Goal: Information Seeking & Learning: Learn about a topic

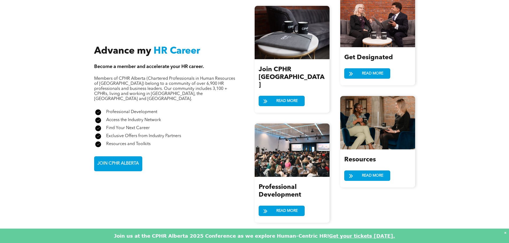
scroll to position [607, 0]
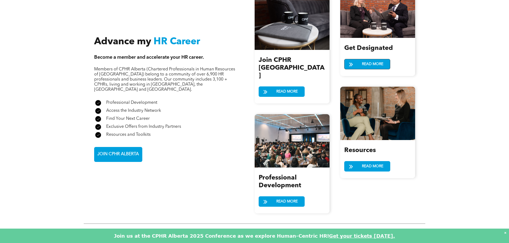
click at [376, 59] on span "READ MORE" at bounding box center [372, 64] width 25 height 10
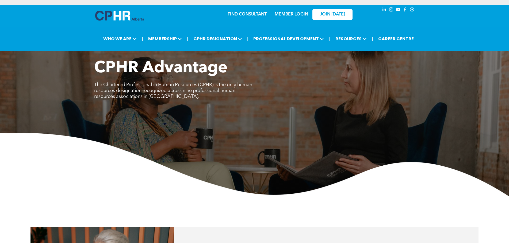
click at [289, 14] on link "MEMBER LOGIN" at bounding box center [290, 14] width 33 height 4
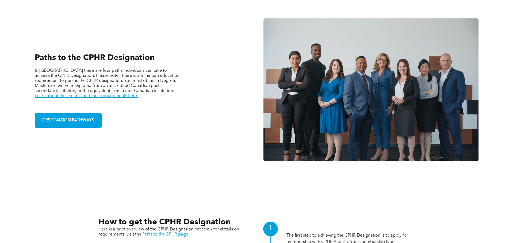
scroll to position [401, 0]
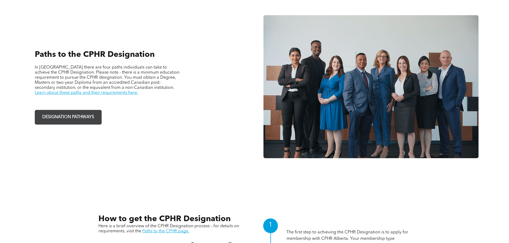
click at [82, 118] on span "DESIGNATION PATHWAYS" at bounding box center [68, 117] width 56 height 10
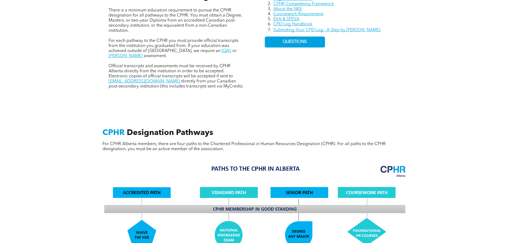
scroll to position [267, 0]
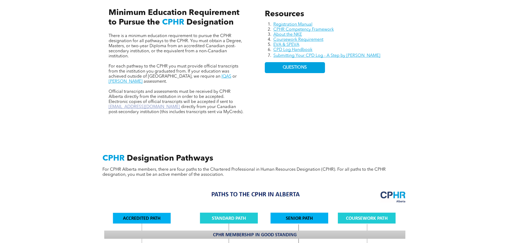
click at [124, 105] on link "[EMAIL_ADDRESS][DOMAIN_NAME]" at bounding box center [143, 107] width 71 height 4
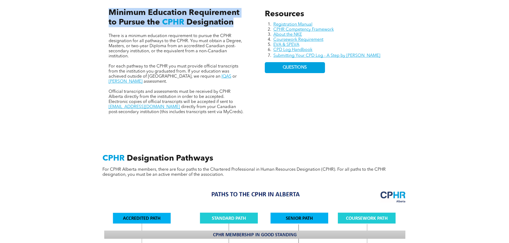
drag, startPoint x: 107, startPoint y: 11, endPoint x: 237, endPoint y: 25, distance: 130.9
click at [237, 25] on div "There is a minimum education requirement to pursue the CPHR designation for all…" at bounding box center [176, 56] width 144 height 126
copy h3 "Minimum Education Requirement to Pursue the CPHR Designation"
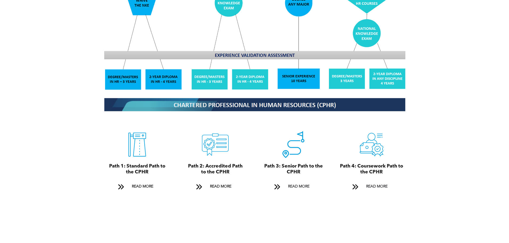
scroll to position [534, 0]
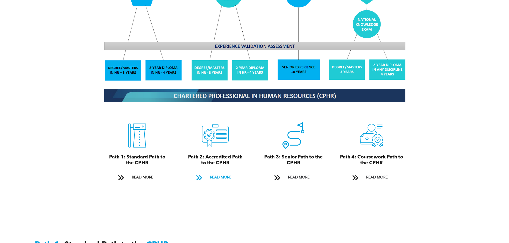
click at [226, 173] on span "READ MORE" at bounding box center [220, 178] width 25 height 10
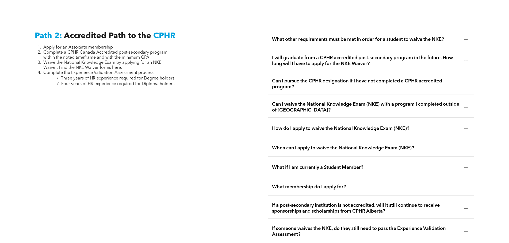
scroll to position [874, 0]
click at [465, 37] on div at bounding box center [465, 39] width 0 height 4
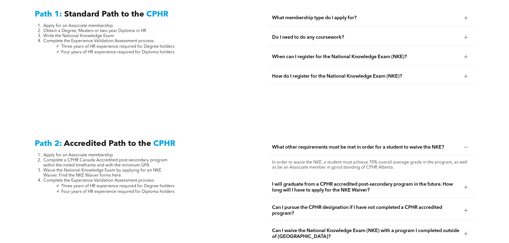
scroll to position [740, 0]
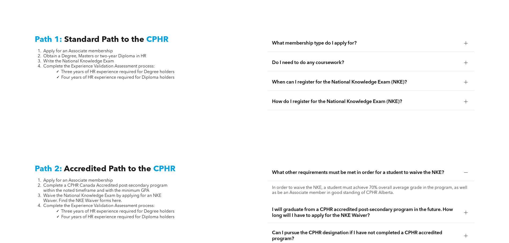
click at [467, 43] on div at bounding box center [466, 43] width 4 height 0
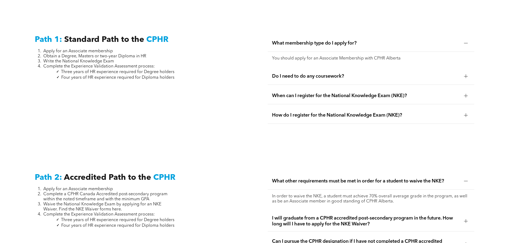
click at [465, 75] on div at bounding box center [466, 77] width 4 height 4
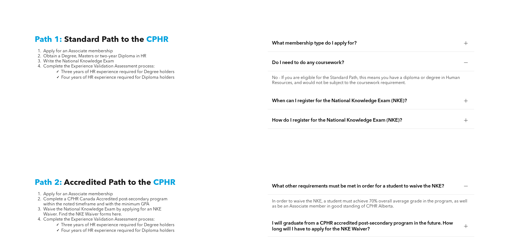
click at [465, 97] on div at bounding box center [465, 101] width 8 height 8
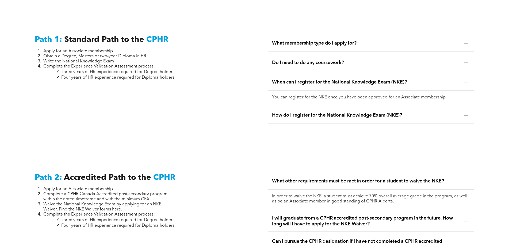
click at [464, 114] on div at bounding box center [466, 116] width 4 height 4
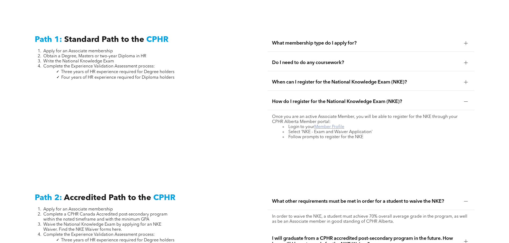
click at [329, 125] on link "Member Profile" at bounding box center [329, 127] width 30 height 4
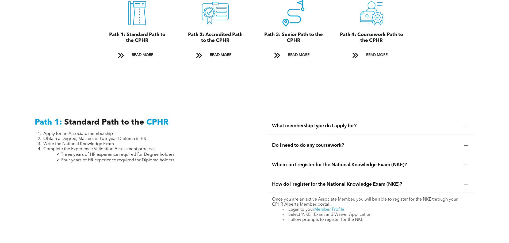
scroll to position [660, 0]
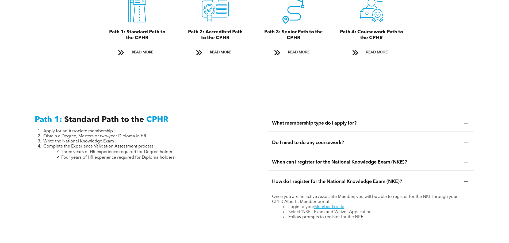
click at [464, 122] on div at bounding box center [466, 124] width 4 height 4
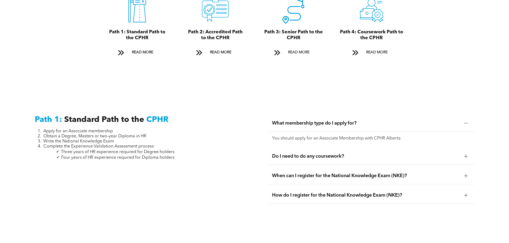
click at [467, 155] on div at bounding box center [466, 157] width 4 height 4
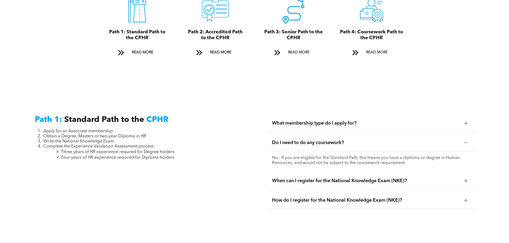
click at [465, 179] on div at bounding box center [465, 181] width 0 height 4
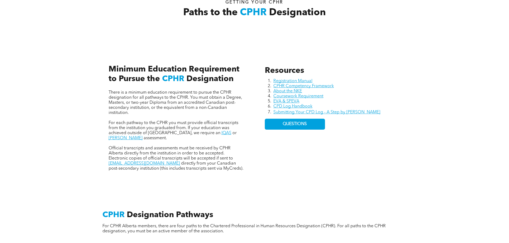
scroll to position [205, 0]
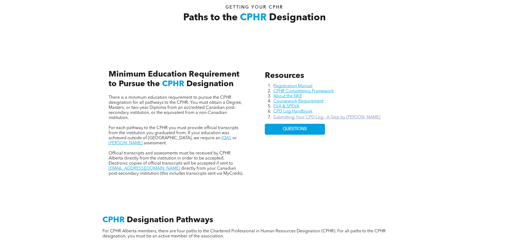
click at [313, 116] on link "Submitting Your CPD Log - A Step by Step Guide" at bounding box center [326, 117] width 107 height 4
click at [309, 91] on link "CPHR Competency Framework" at bounding box center [303, 91] width 60 height 4
click at [278, 106] on link "EVA & SPEVA" at bounding box center [286, 106] width 26 height 4
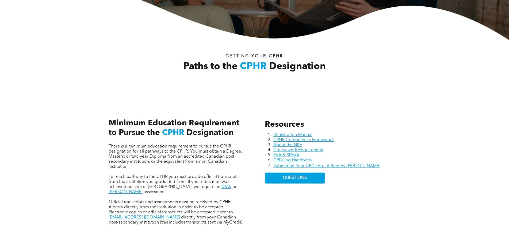
scroll to position [0, 0]
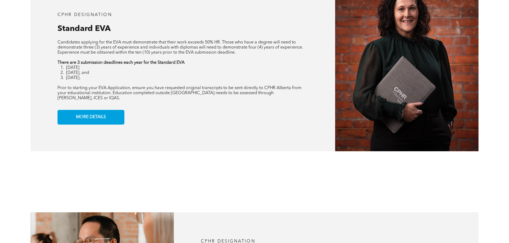
scroll to position [481, 0]
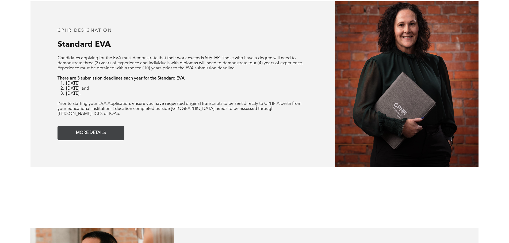
click at [78, 128] on span "MORE DETAILS" at bounding box center [91, 133] width 34 height 10
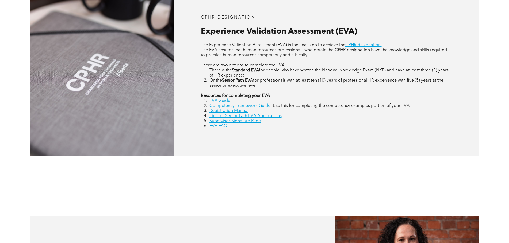
scroll to position [267, 0]
